Goal: Transaction & Acquisition: Subscribe to service/newsletter

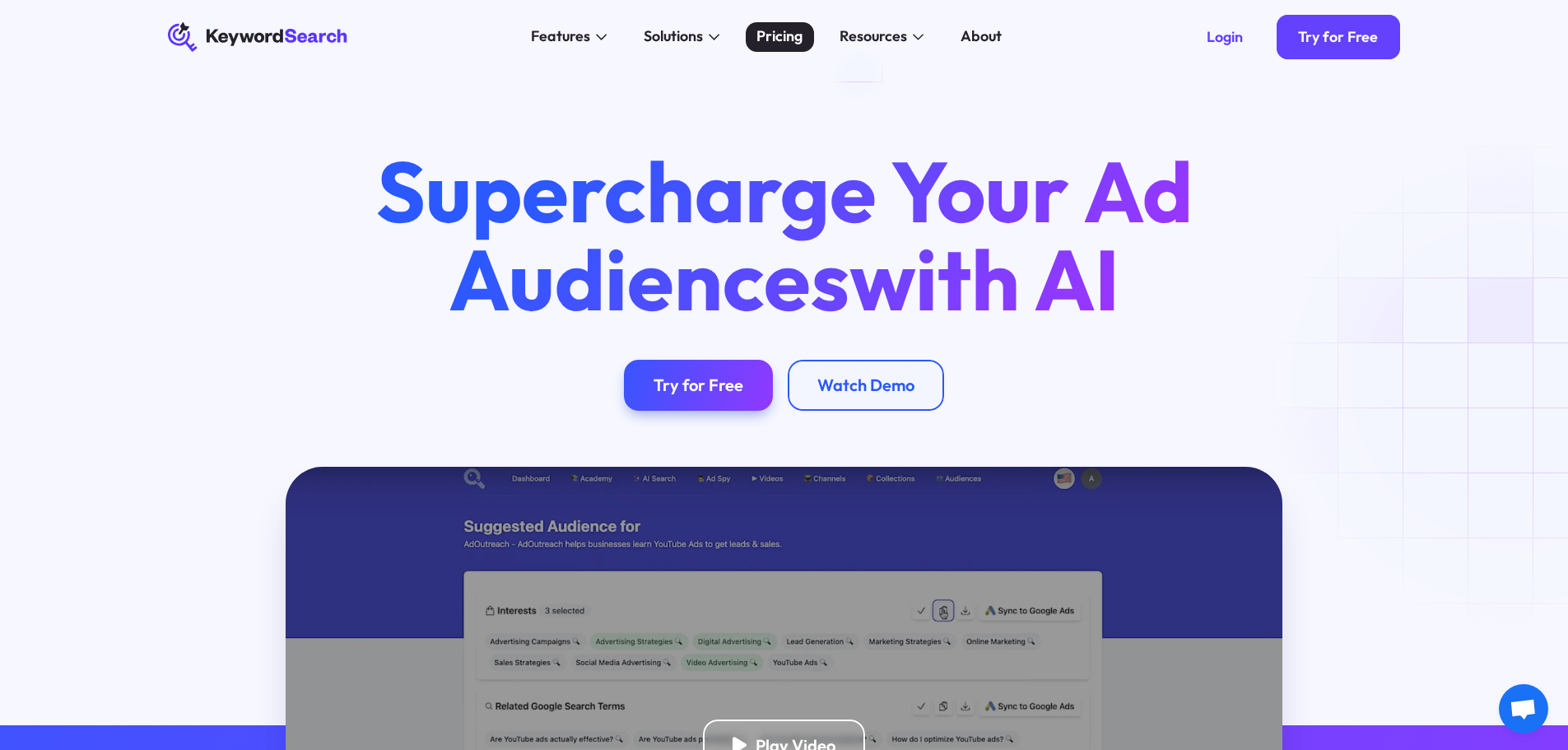
click at [773, 37] on div "Pricing" at bounding box center [779, 36] width 46 height 22
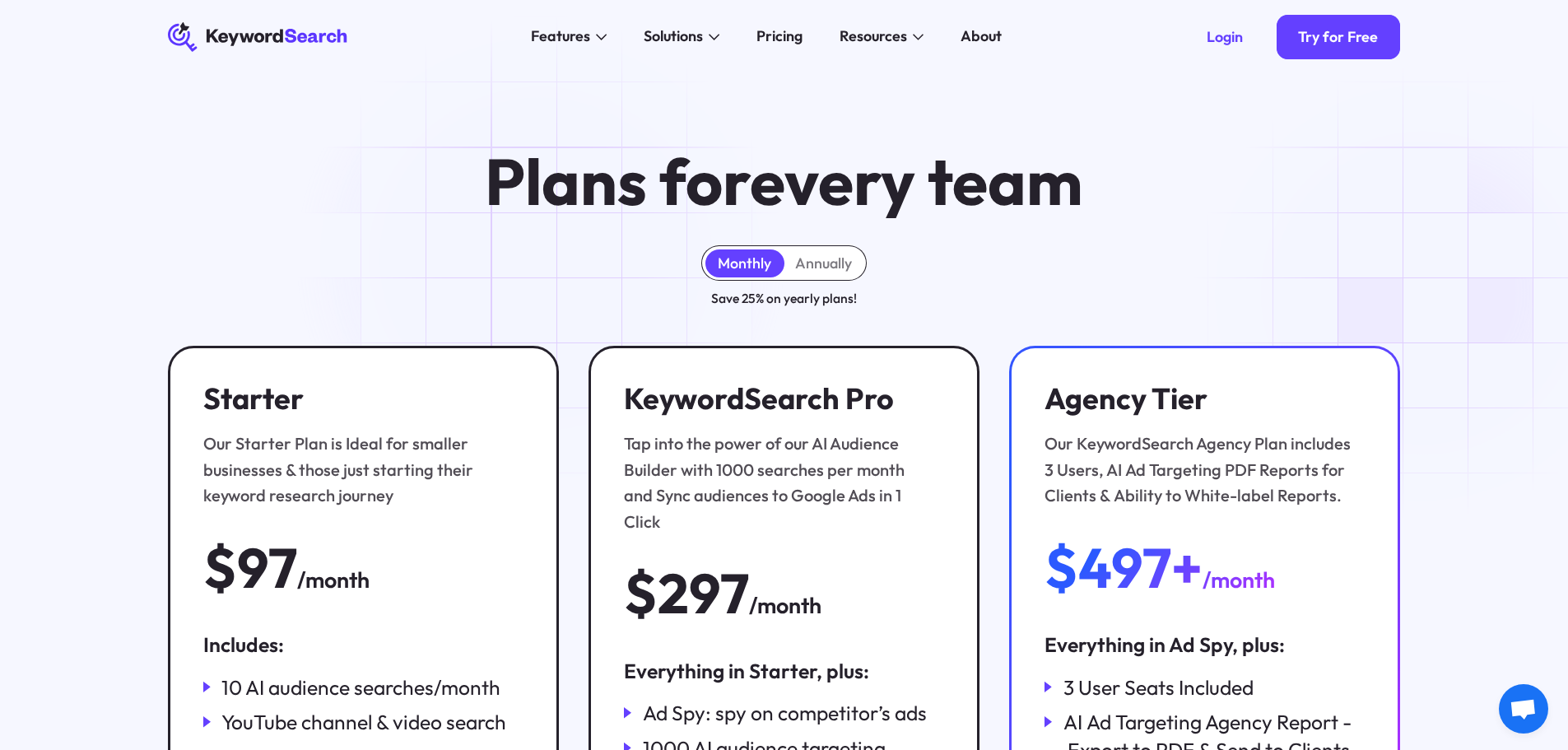
click at [1433, 293] on div "Plans for every team Monthly Annually Save 25% on yearly plans! Starter Our Sta…" at bounding box center [784, 561] width 1568 height 972
click at [1480, 306] on div "Plans for every team Monthly Annually Save 25% on yearly plans! Starter Our Sta…" at bounding box center [784, 561] width 1568 height 972
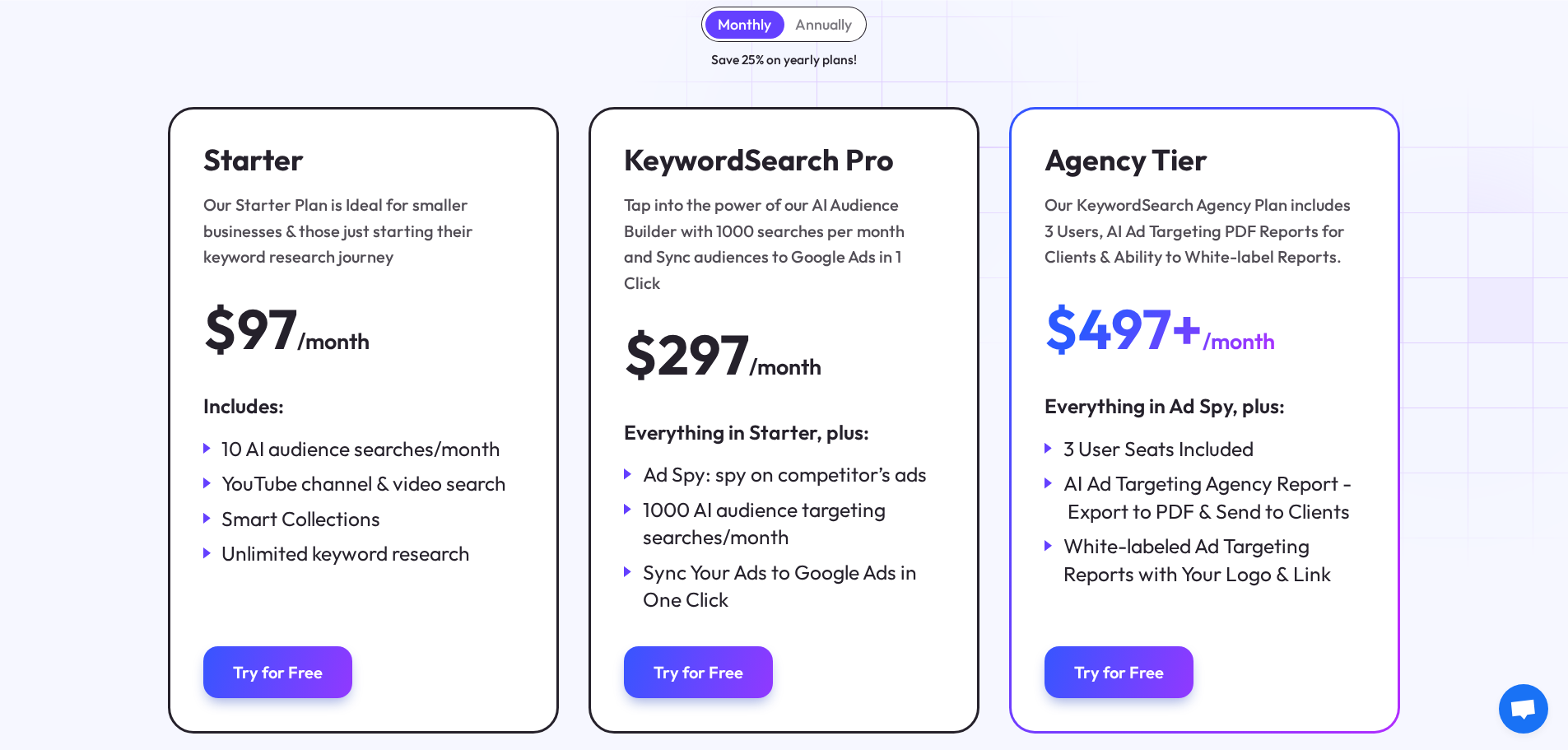
scroll to position [247, 0]
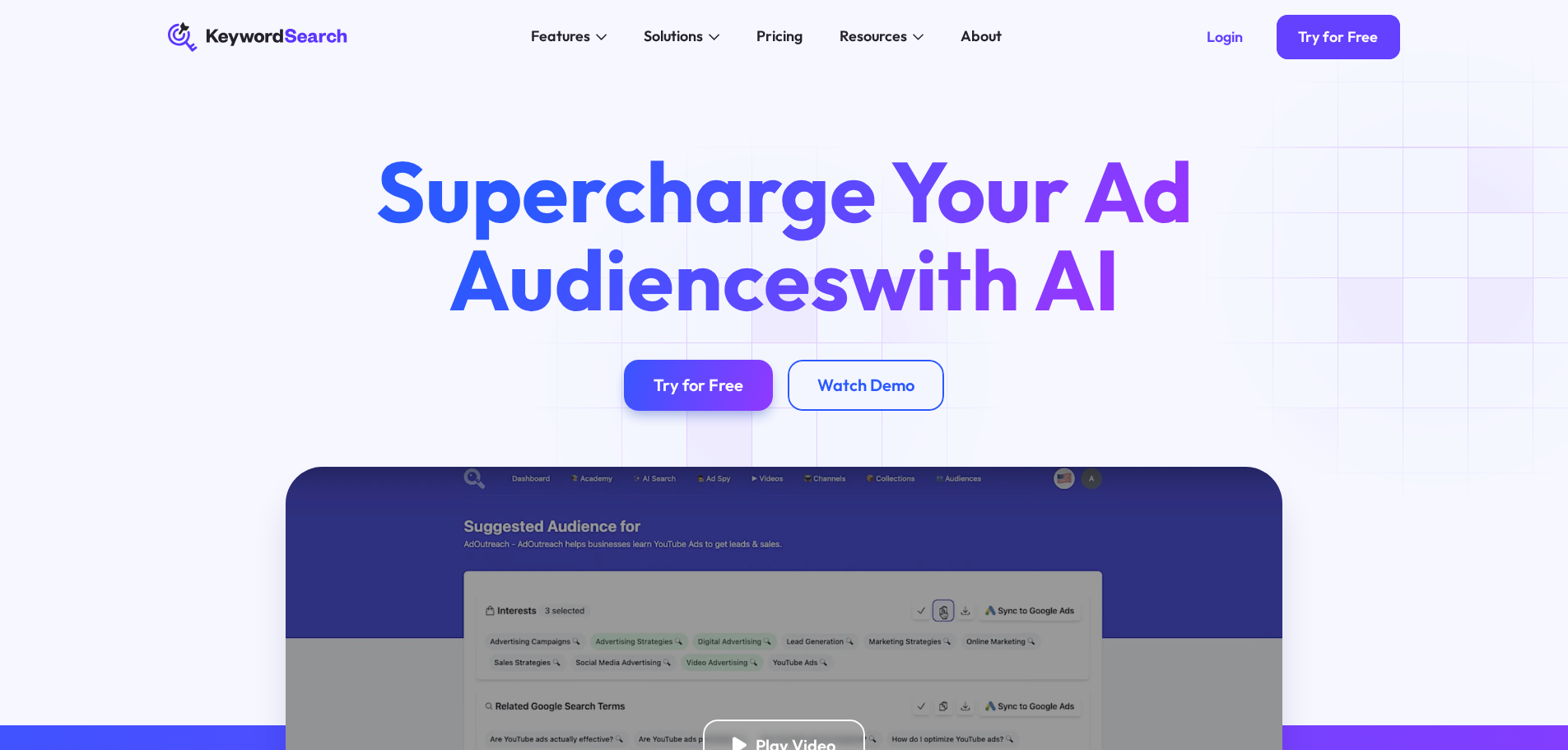
click at [1448, 268] on div "Supercharge Your Ad Audiences with AI Try for Free Watch Demo" at bounding box center [784, 270] width 1568 height 392
